Goal: Task Accomplishment & Management: Use online tool/utility

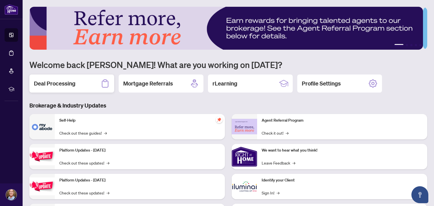
click at [71, 83] on h2 "Deal Processing" at bounding box center [55, 84] width 42 height 8
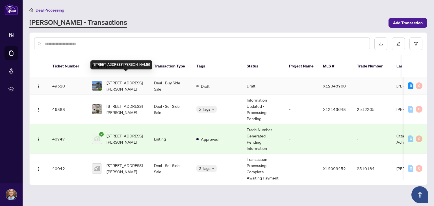
click at [126, 81] on span "[STREET_ADDRESS][PERSON_NAME]" at bounding box center [126, 86] width 38 height 12
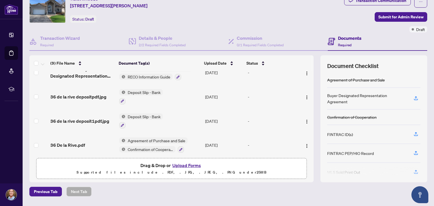
scroll to position [38, 0]
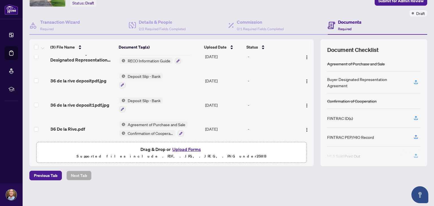
click at [147, 122] on span "Agreement of Purchase and Sale" at bounding box center [157, 125] width 62 height 6
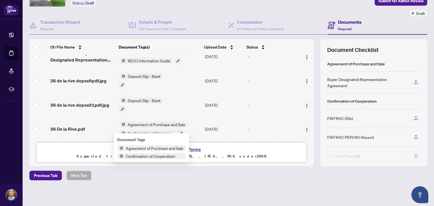
click at [142, 148] on span "Agreement of Purchase and Sale" at bounding box center [155, 148] width 62 height 6
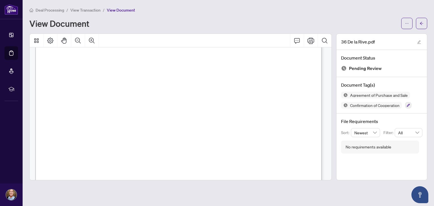
scroll to position [2206, 0]
click at [311, 42] on icon "Print" at bounding box center [311, 40] width 7 height 7
